Goal: Navigation & Orientation: Find specific page/section

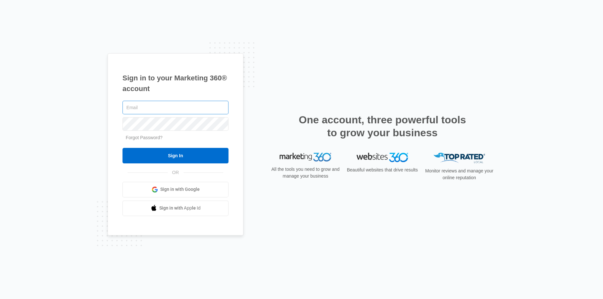
click at [145, 107] on input "text" at bounding box center [176, 108] width 106 height 14
type input "[EMAIL_ADDRESS][DOMAIN_NAME]"
click at [123, 148] on input "Sign In" at bounding box center [176, 156] width 106 height 16
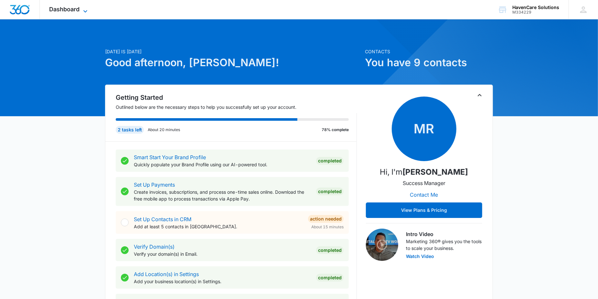
click at [82, 10] on icon at bounding box center [85, 11] width 8 height 8
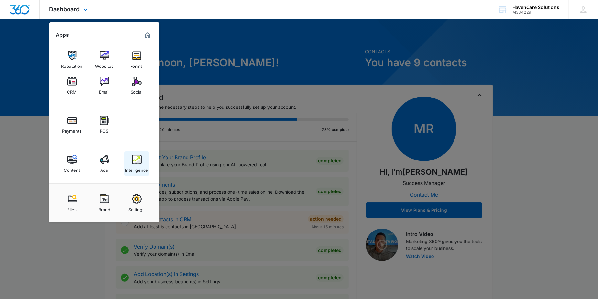
click at [138, 160] on img at bounding box center [137, 160] width 10 height 10
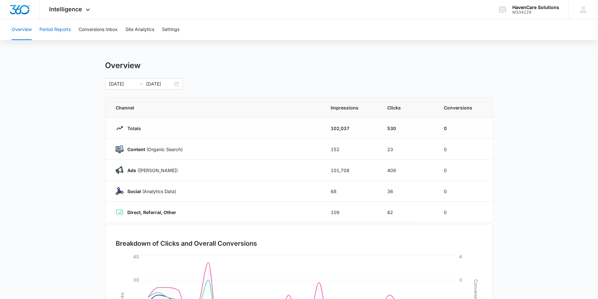
click at [58, 30] on button "Period Reports" at bounding box center [54, 29] width 31 height 21
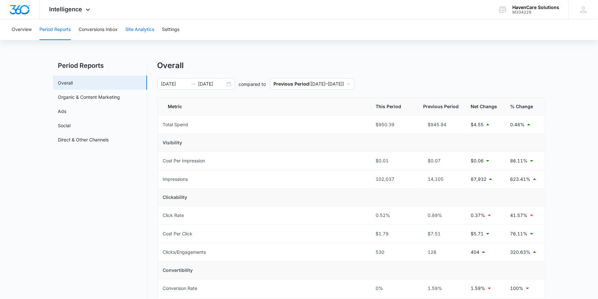
click at [144, 30] on button "Site Analytics" at bounding box center [139, 29] width 29 height 21
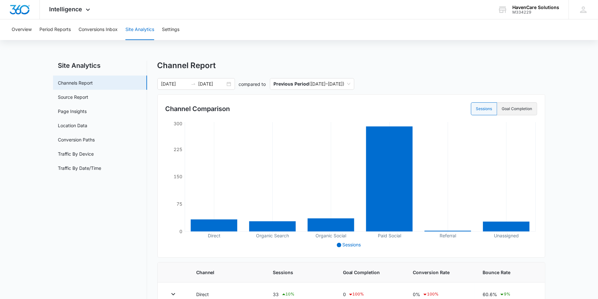
click at [514, 111] on label "Goal Completion" at bounding box center [517, 108] width 40 height 13
click at [502, 109] on input "Goal Completion" at bounding box center [502, 109] width 0 height 0
radio input "false"
radio input "true"
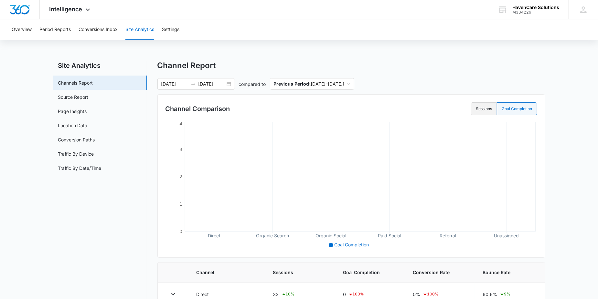
click at [484, 110] on label "Sessions" at bounding box center [484, 108] width 26 height 13
click at [476, 109] on input "Sessions" at bounding box center [476, 109] width 0 height 0
radio input "true"
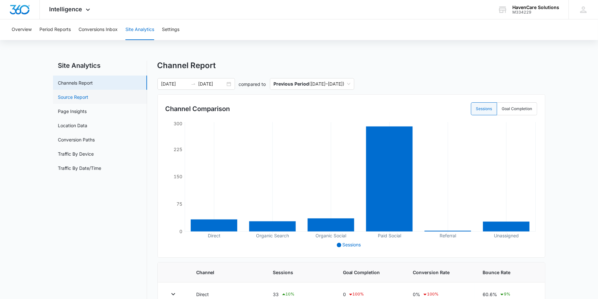
click at [89, 99] on link "Source Report" at bounding box center [73, 97] width 30 height 7
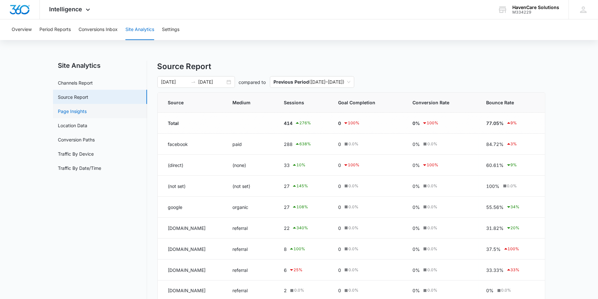
click at [76, 112] on link "Page Insights" at bounding box center [72, 111] width 29 height 7
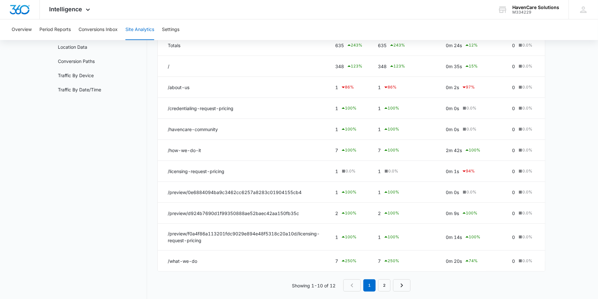
scroll to position [91, 0]
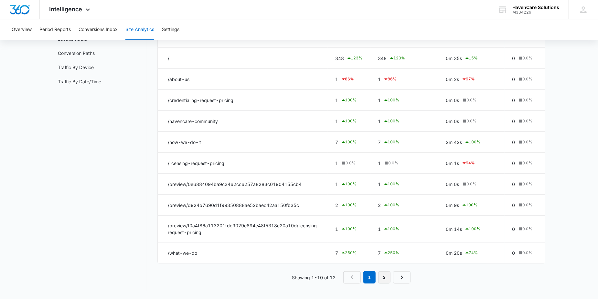
click at [383, 279] on link "2" at bounding box center [384, 278] width 12 height 12
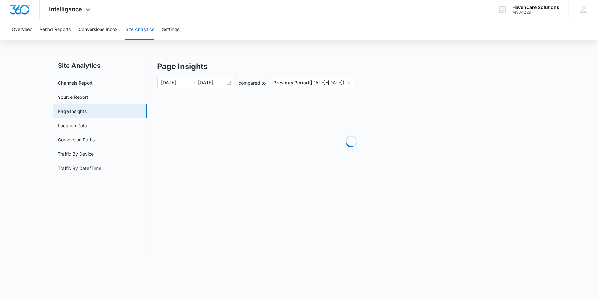
scroll to position [0, 0]
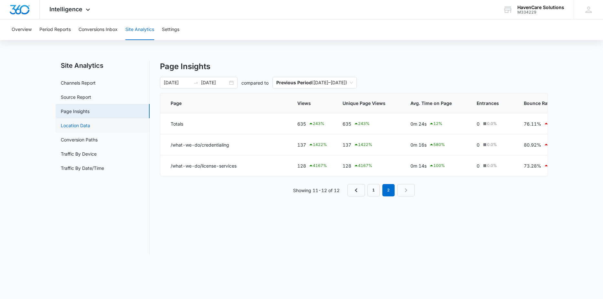
click at [81, 126] on link "Location Data" at bounding box center [75, 125] width 29 height 7
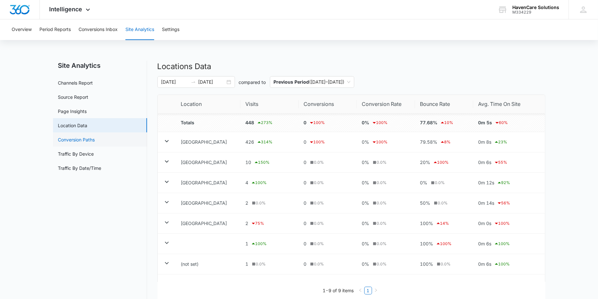
click at [88, 139] on link "Conversion Paths" at bounding box center [76, 139] width 37 height 7
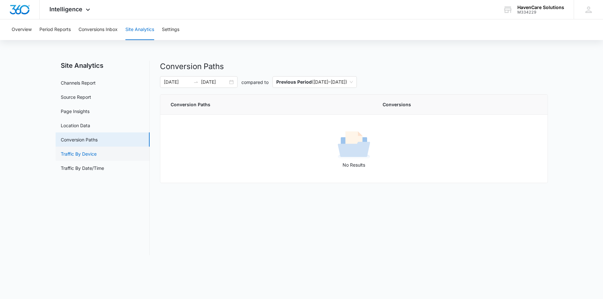
click at [86, 154] on link "Traffic By Device" at bounding box center [79, 154] width 36 height 7
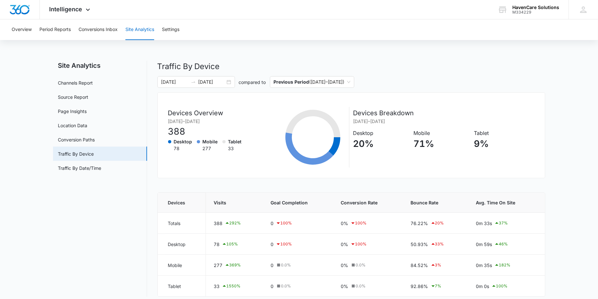
scroll to position [5, 0]
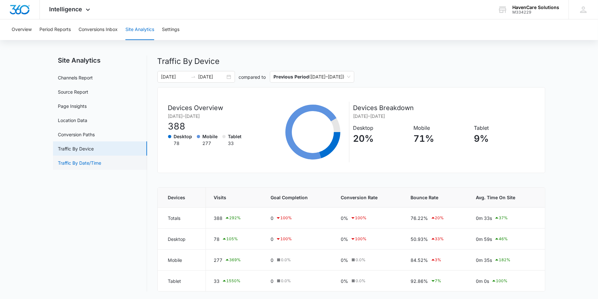
click at [83, 160] on link "Traffic By Date/Time" at bounding box center [79, 163] width 43 height 7
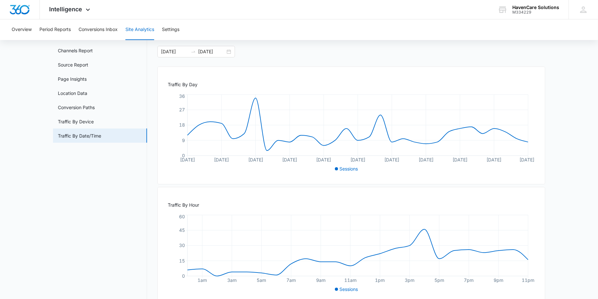
scroll to position [47, 0]
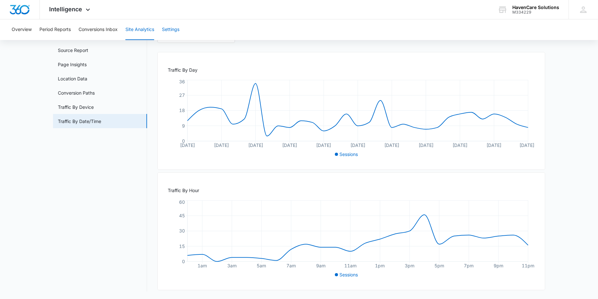
click at [173, 30] on button "Settings" at bounding box center [170, 29] width 17 height 21
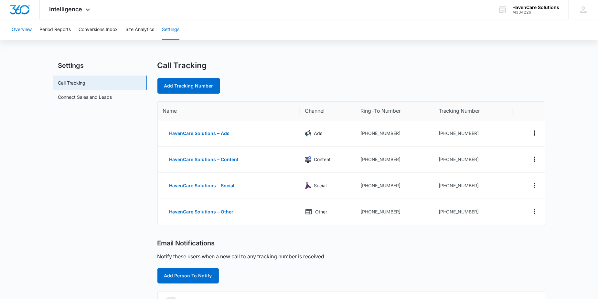
click at [21, 30] on button "Overview" at bounding box center [22, 29] width 20 height 21
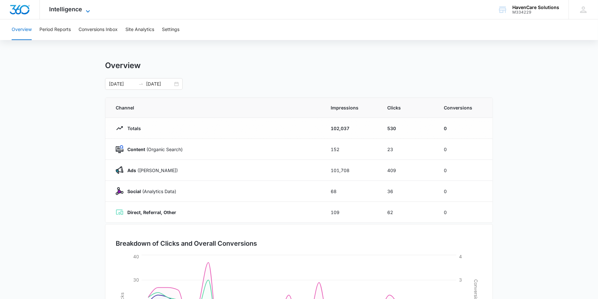
click at [85, 8] on icon at bounding box center [88, 11] width 8 height 8
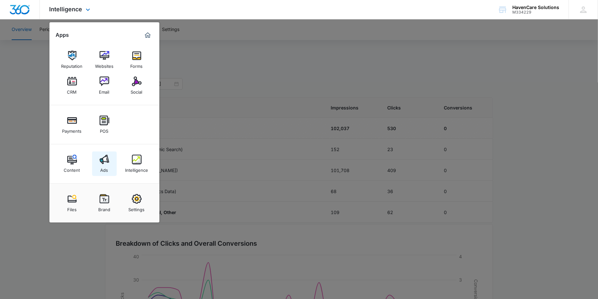
click at [110, 162] on link "Ads" at bounding box center [104, 164] width 25 height 25
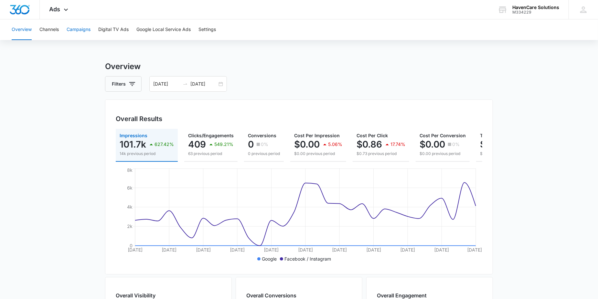
click at [79, 30] on button "Campaigns" at bounding box center [79, 29] width 24 height 21
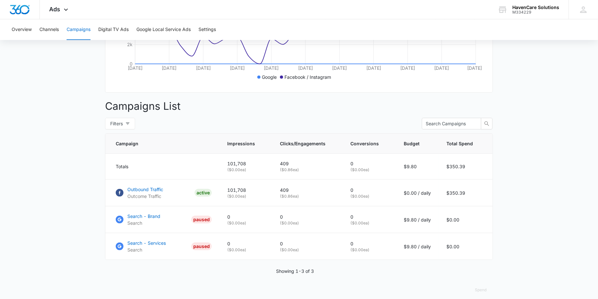
scroll to position [193, 0]
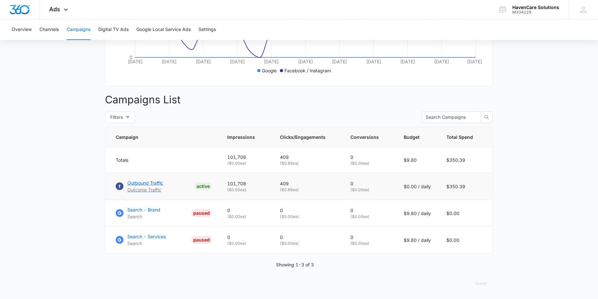
click at [150, 183] on p "Outbound Traffic" at bounding box center [145, 183] width 36 height 7
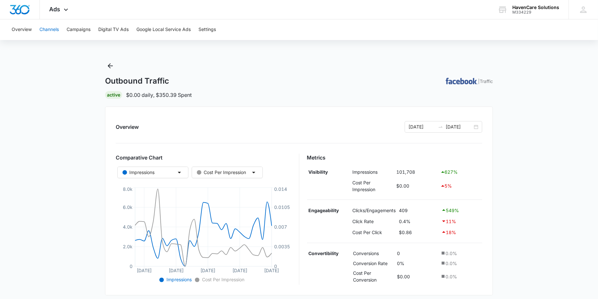
click at [49, 28] on button "Channels" at bounding box center [48, 29] width 19 height 21
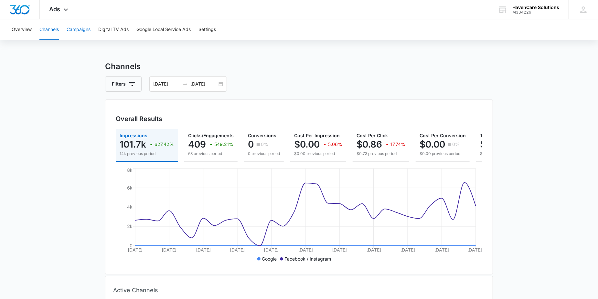
click at [72, 30] on button "Campaigns" at bounding box center [79, 29] width 24 height 21
click at [60, 9] on div "Ads Apps Reputation Websites Forms CRM Email Social Payments POS Content Ads In…" at bounding box center [60, 9] width 40 height 19
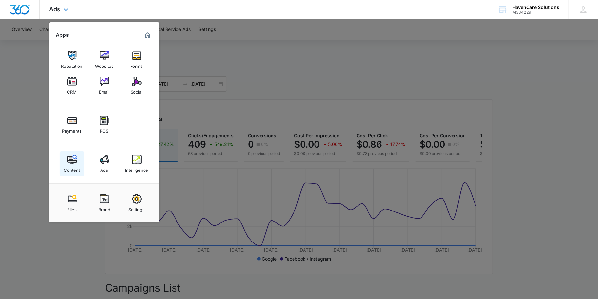
click at [75, 159] on img at bounding box center [72, 160] width 10 height 10
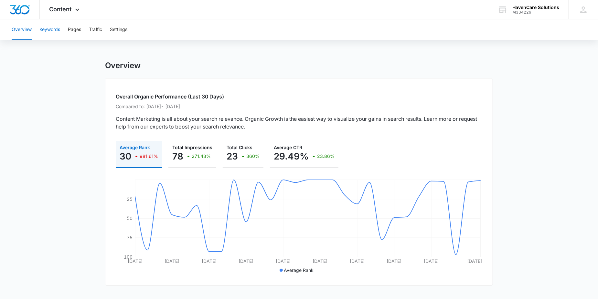
click at [48, 30] on button "Keywords" at bounding box center [49, 29] width 21 height 21
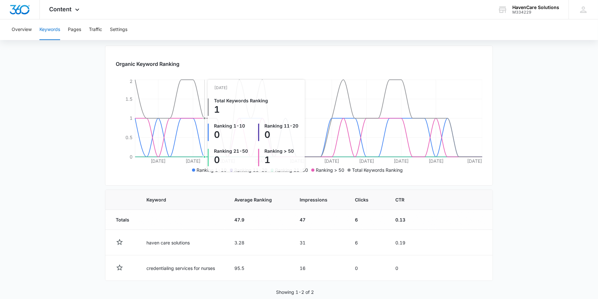
scroll to position [88, 0]
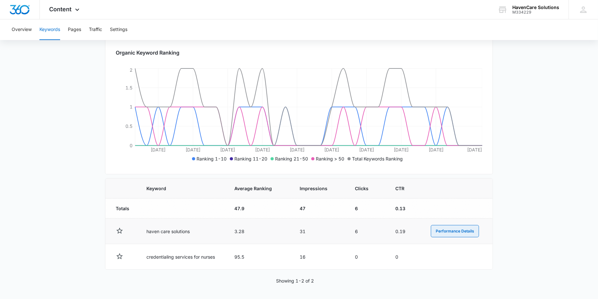
click at [450, 233] on button "Performance Details" at bounding box center [455, 231] width 48 height 12
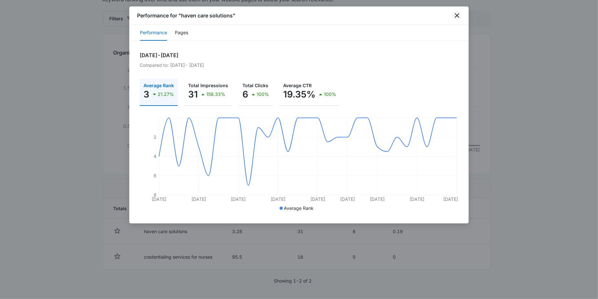
click at [457, 13] on icon "close" at bounding box center [457, 16] width 8 height 8
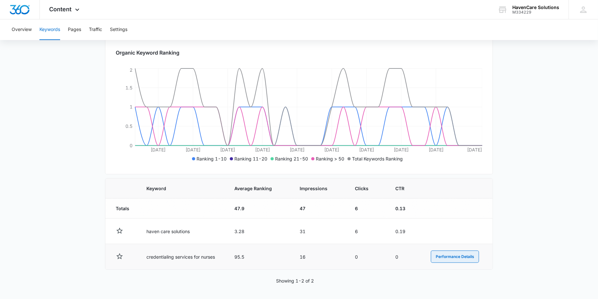
click at [457, 257] on button "Performance Details" at bounding box center [455, 257] width 48 height 12
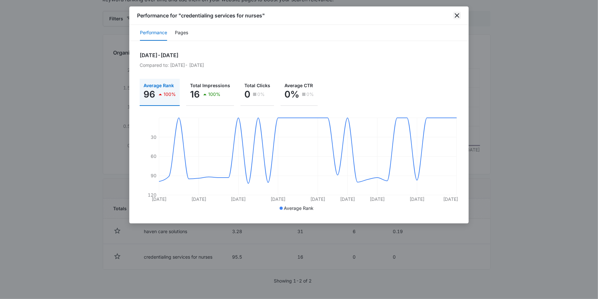
click at [457, 16] on icon "close" at bounding box center [457, 15] width 5 height 5
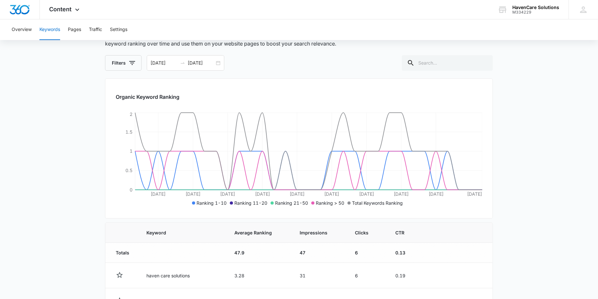
scroll to position [0, 0]
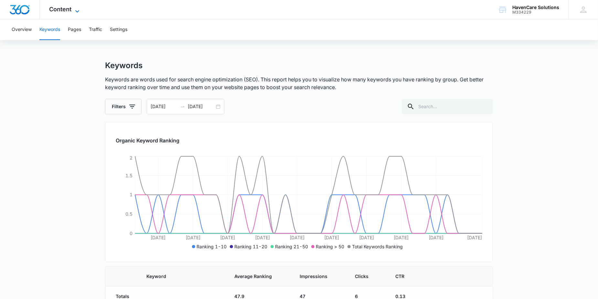
click at [75, 11] on icon at bounding box center [77, 11] width 8 height 8
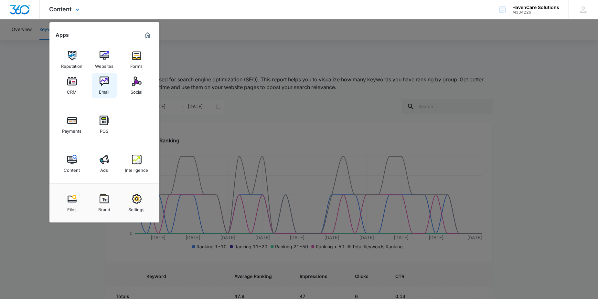
click at [103, 82] on img at bounding box center [105, 82] width 10 height 10
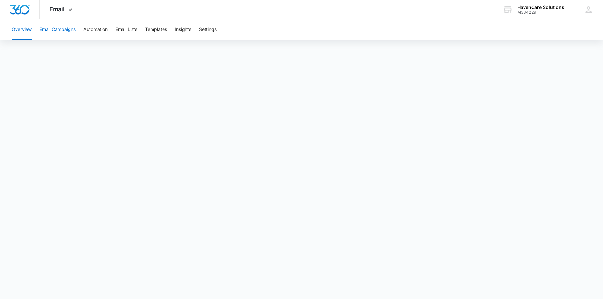
click at [64, 29] on button "Email Campaigns" at bounding box center [57, 29] width 36 height 21
click at [23, 29] on button "Overview" at bounding box center [22, 29] width 20 height 21
click at [98, 30] on button "Automation" at bounding box center [95, 29] width 24 height 21
click at [131, 29] on button "Email Lists" at bounding box center [126, 29] width 22 height 21
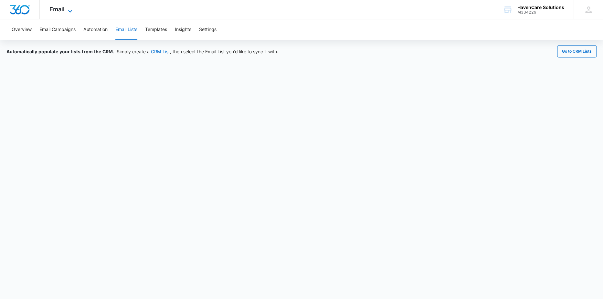
click at [71, 9] on icon at bounding box center [70, 11] width 8 height 8
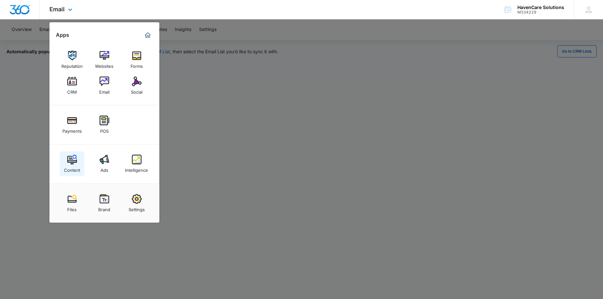
click at [70, 163] on img at bounding box center [72, 160] width 10 height 10
